Goal: Information Seeking & Learning: Find contact information

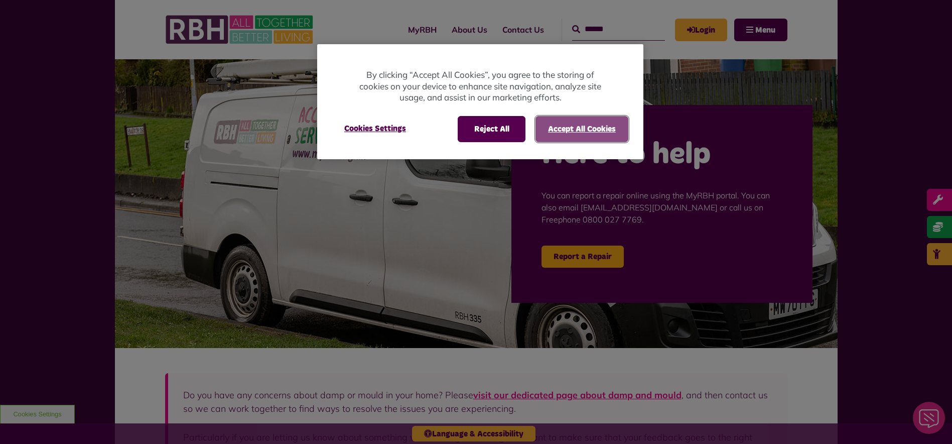
click at [586, 128] on button "Accept All Cookies" at bounding box center [582, 129] width 93 height 26
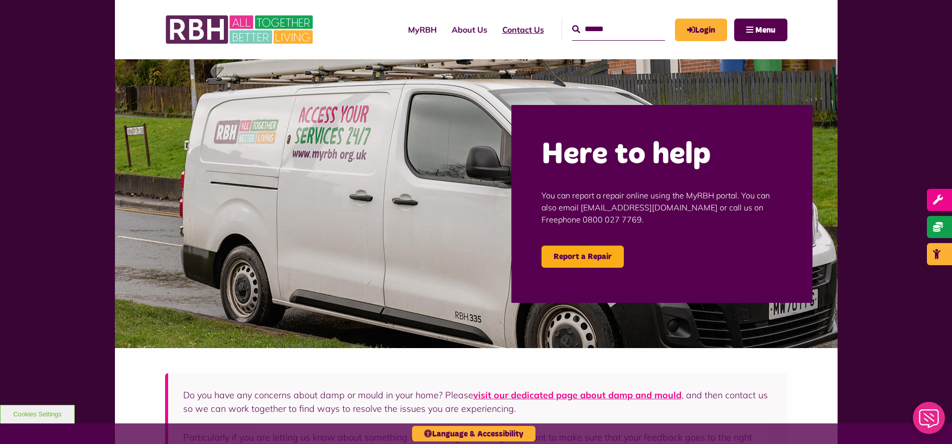
click at [506, 30] on link "Contact Us" at bounding box center [523, 29] width 57 height 27
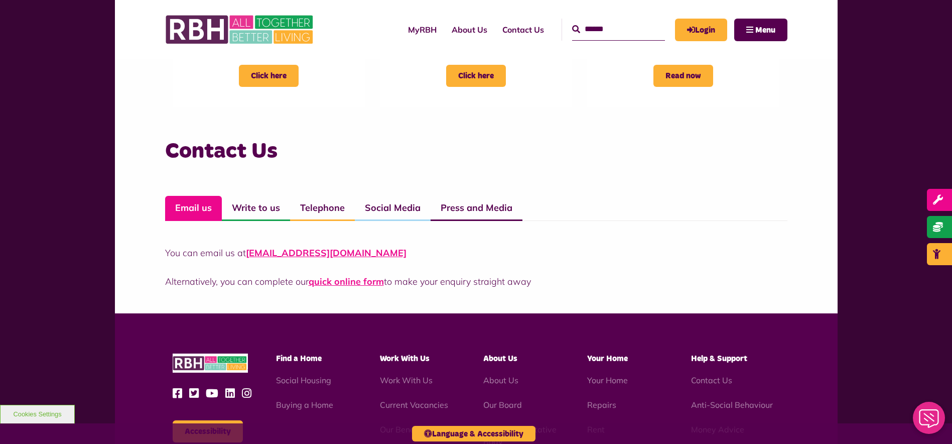
scroll to position [652, 0]
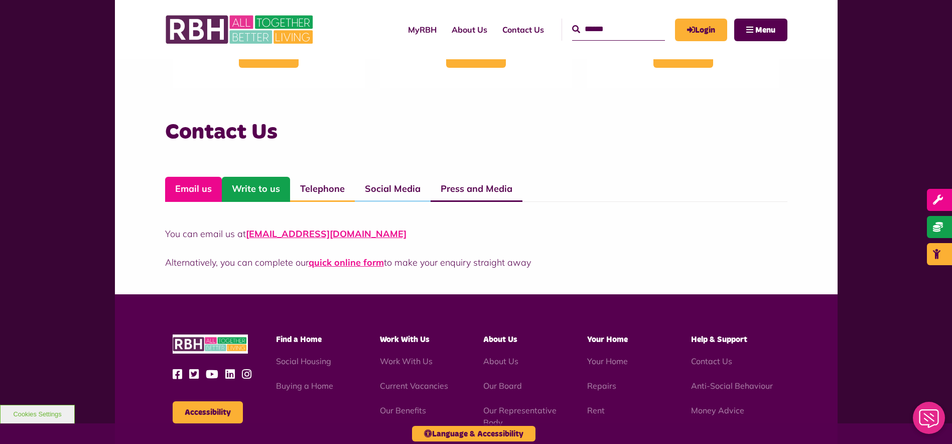
click at [259, 186] on link "Write to us" at bounding box center [256, 189] width 68 height 25
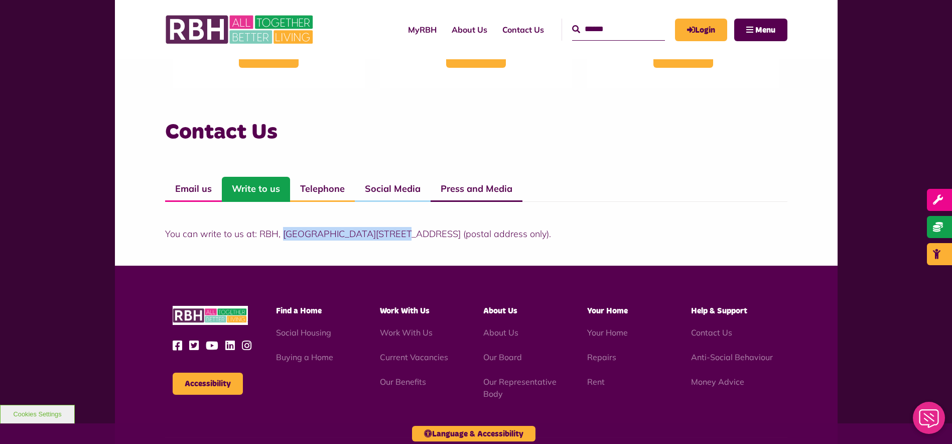
drag, startPoint x: 283, startPoint y: 231, endPoint x: 383, endPoint y: 233, distance: 100.9
click at [383, 233] on p "You can write to us at: RBH, [GEOGRAPHIC_DATA][STREET_ADDRESS] (postal address …" at bounding box center [476, 234] width 622 height 14
drag, startPoint x: 491, startPoint y: 233, endPoint x: 531, endPoint y: 234, distance: 39.7
click at [531, 234] on p "You can write to us at: RBH, [GEOGRAPHIC_DATA][STREET_ADDRESS] (postal address …" at bounding box center [476, 234] width 622 height 14
click at [311, 233] on p "You can write to us at: RBH, [GEOGRAPHIC_DATA][STREET_ADDRESS] (postal address …" at bounding box center [476, 234] width 622 height 14
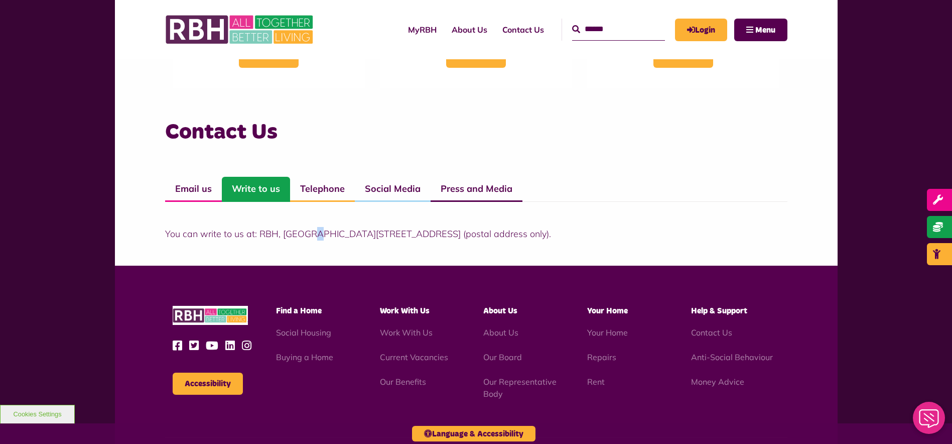
click at [311, 233] on p "You can write to us at: RBH, [GEOGRAPHIC_DATA][STREET_ADDRESS] (postal address …" at bounding box center [476, 234] width 622 height 14
drag, startPoint x: 282, startPoint y: 233, endPoint x: 382, endPoint y: 234, distance: 99.9
click at [382, 234] on p "You can write to us at: RBH, [GEOGRAPHIC_DATA][STREET_ADDRESS] (postal address …" at bounding box center [476, 234] width 622 height 14
